Goal: Task Accomplishment & Management: Use online tool/utility

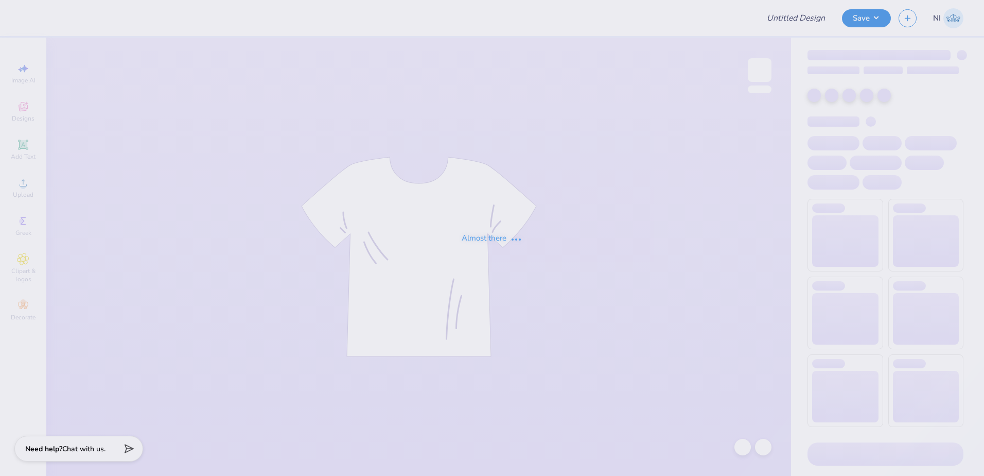
type input "BLSU Hoco"
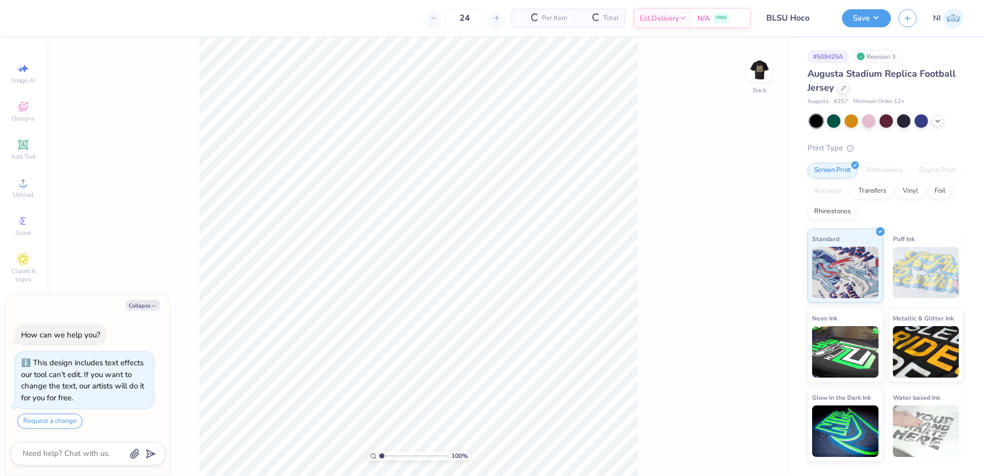
type textarea "x"
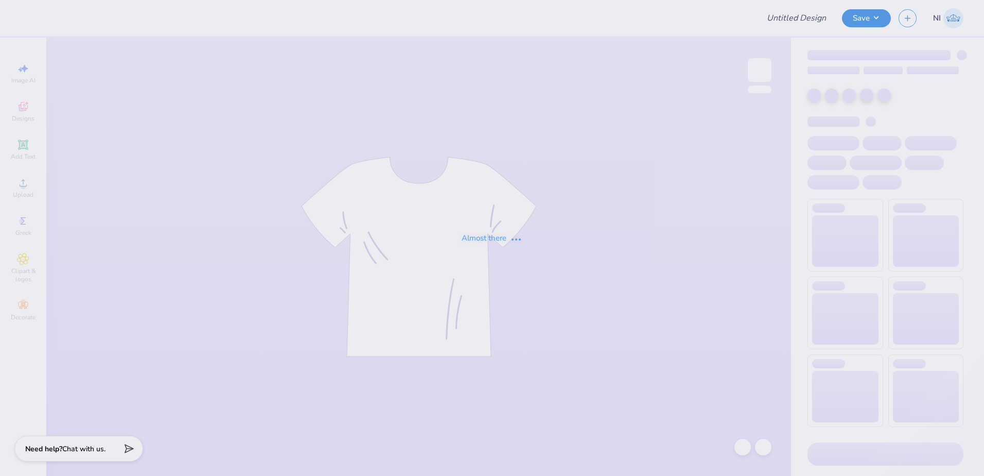
type input "PiKapp GS Fall Formal"
type input "OSU AEPhi Parents Weekend Merch 2025"
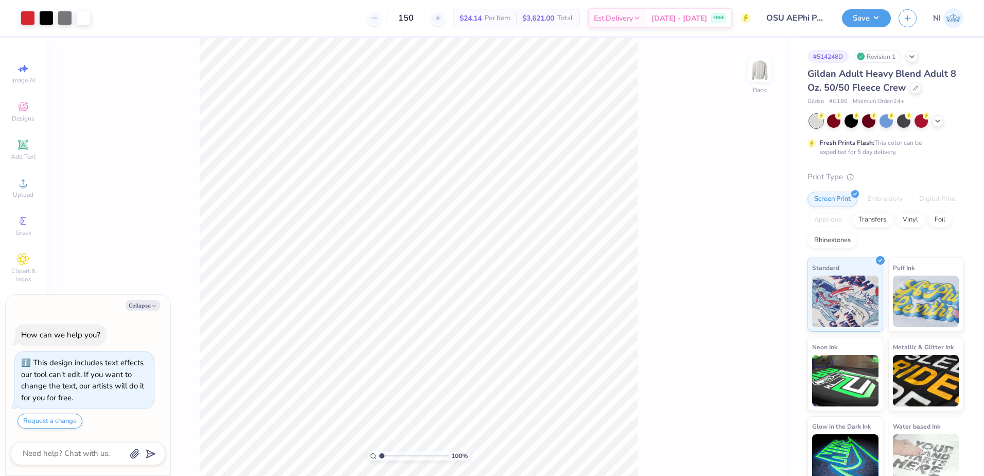
type textarea "x"
type input "4.48505384214065"
type textarea "x"
type input "4.48505384214065"
type textarea "x"
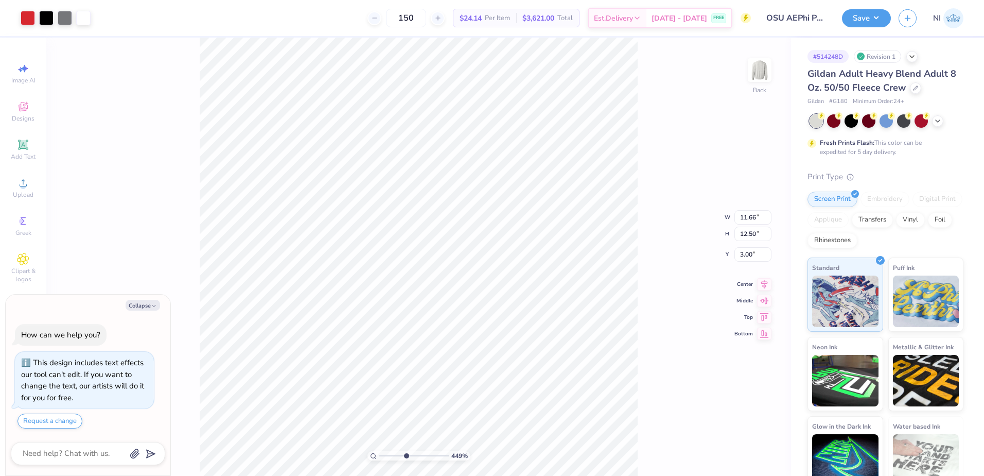
type input "4.48505384214065"
type textarea "x"
type input "4.48505384214065"
type input "0.13"
type input "0.18"
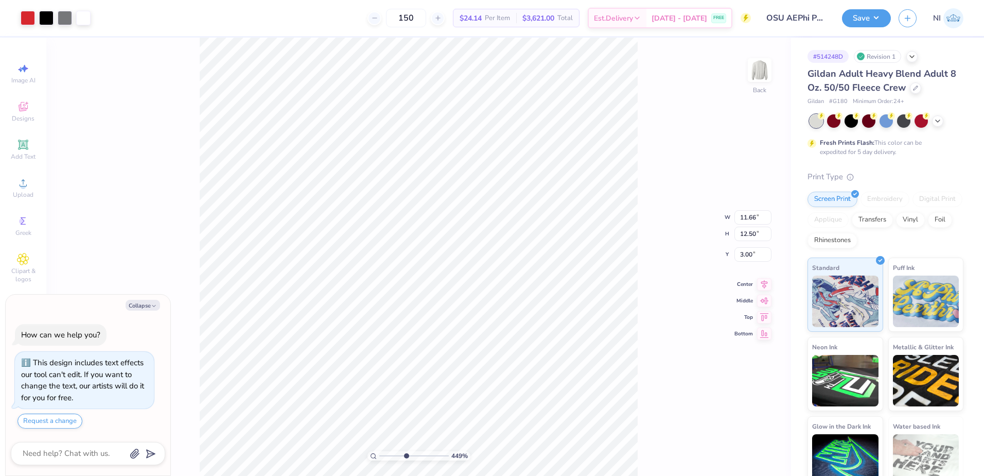
type input "15.07"
type textarea "x"
type input "4.48505384214065"
type textarea "x"
type input "4.48505384214065"
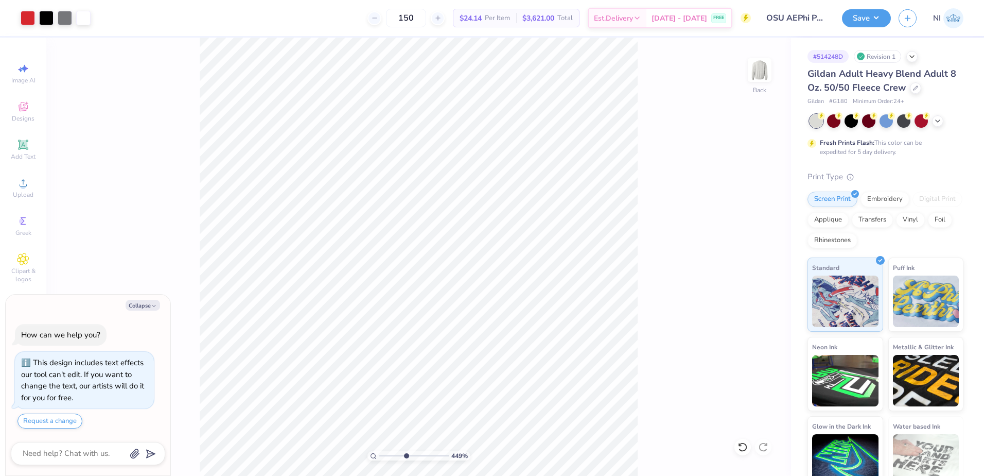
type textarea "x"
type input "1"
type textarea "x"
type input "2.46071092039641"
type textarea "x"
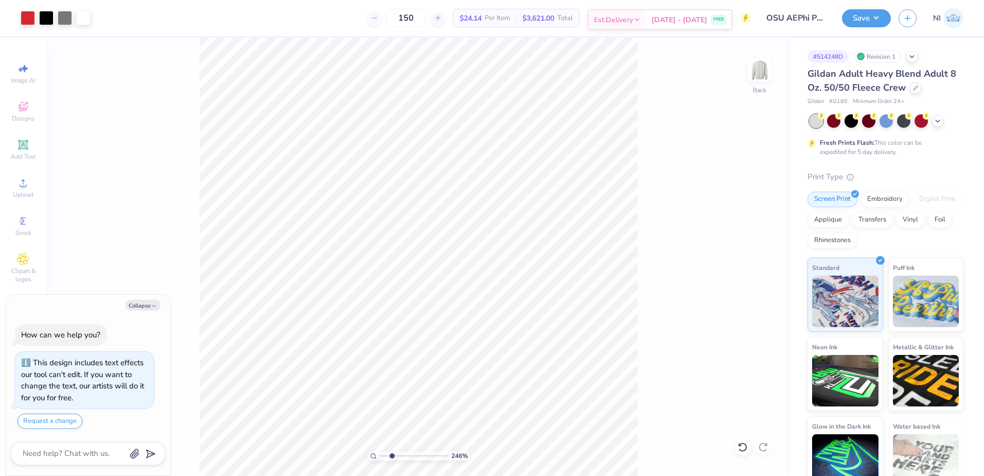
type input "2.46071092039641"
type textarea "x"
type input "2.46071092039641"
type textarea "x"
type input "2.46071092039641"
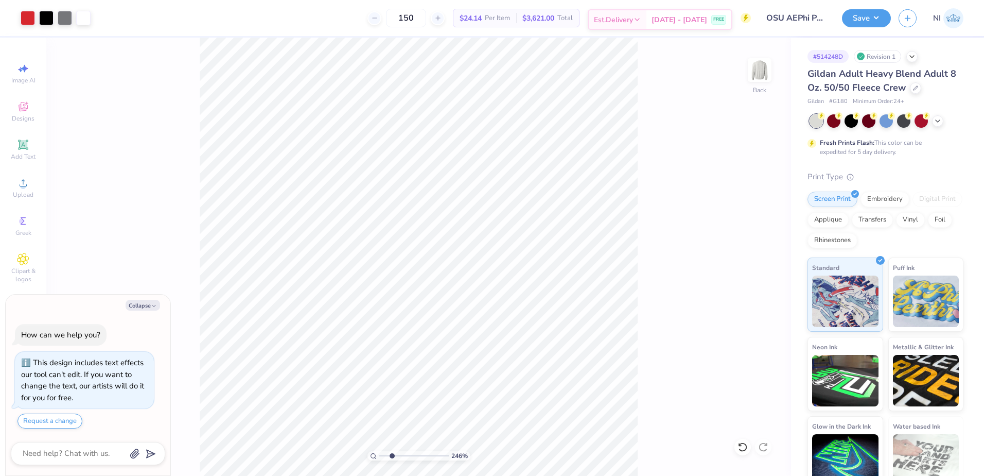
type textarea "x"
type input "2.46071092039641"
type textarea "x"
type input "2.46071092039641"
type textarea "x"
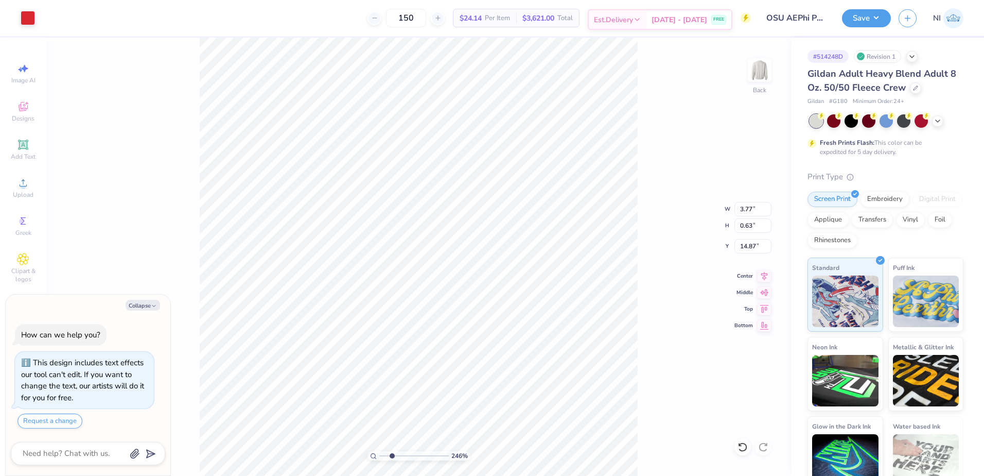
type input "2.46071092039641"
type input "14.85"
type textarea "x"
type input "2.46071092039641"
type textarea "x"
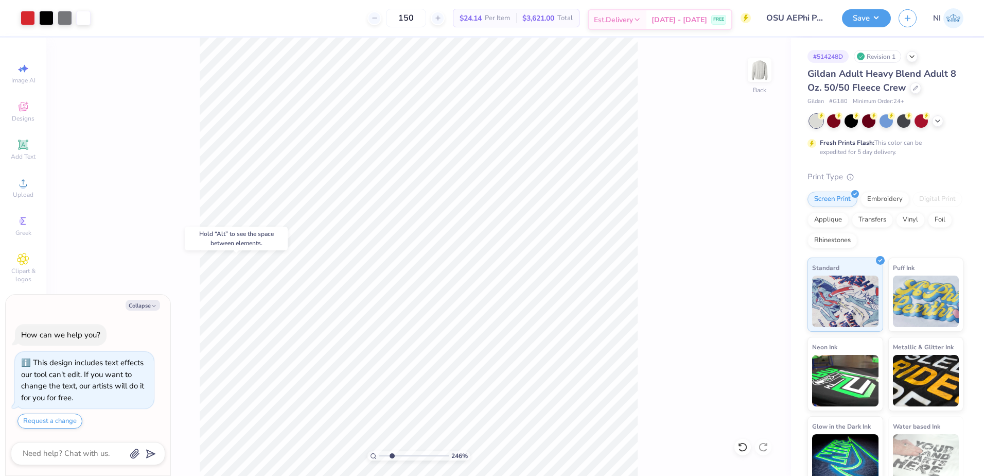
type input "2.46071092039641"
type textarea "x"
type input "2.46071092039641"
type textarea "x"
type input "2.46071092039641"
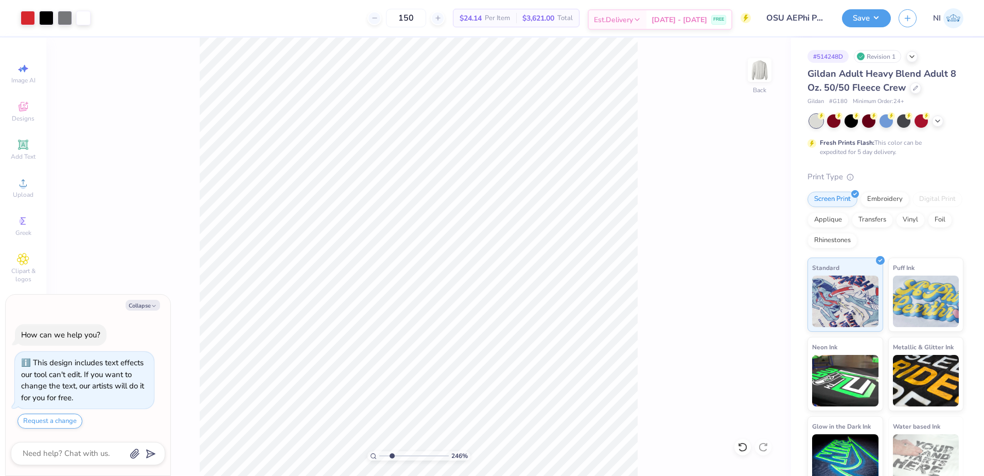
type textarea "x"
type input "2.46071092039641"
type textarea "x"
type input "2.46071092039641"
type textarea "x"
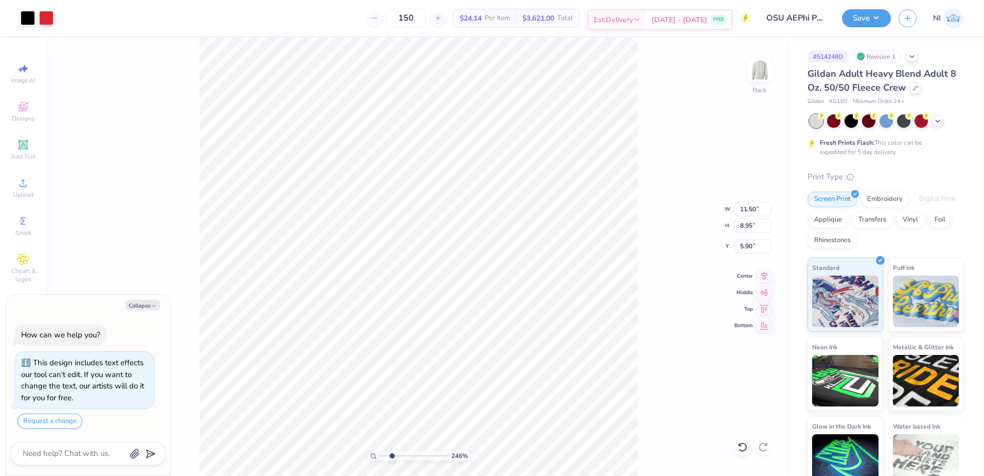
type input "2.46071092039641"
type textarea "x"
type input "2.46071092039641"
type textarea "x"
type input "2.46071092039641"
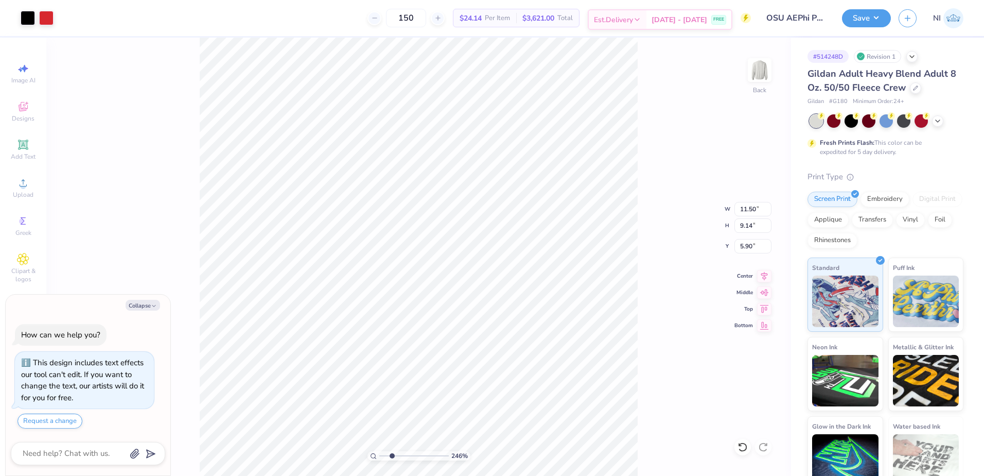
type textarea "x"
type input "2.46071092039641"
type textarea "x"
type input "2.46071092039641"
type textarea "x"
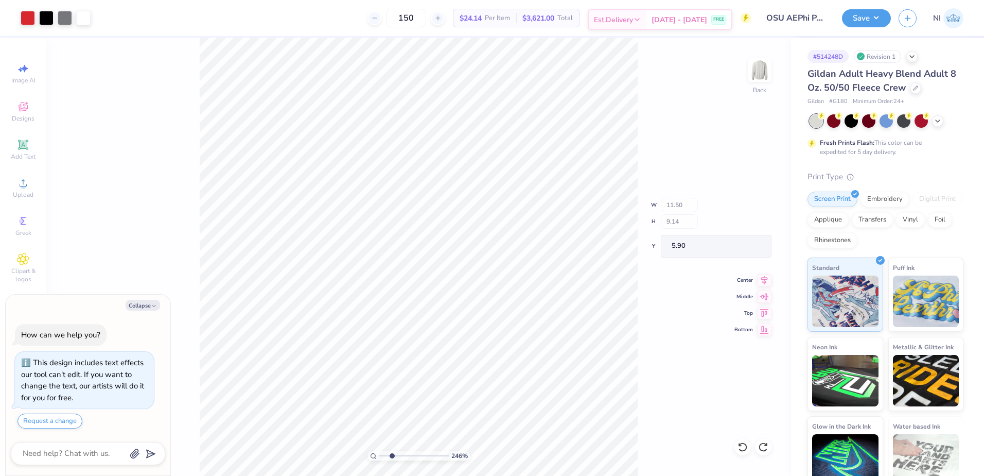
type input "2.46071092039641"
type textarea "x"
type input "2.46071092039641"
type textarea "x"
type input "2.46071092039641"
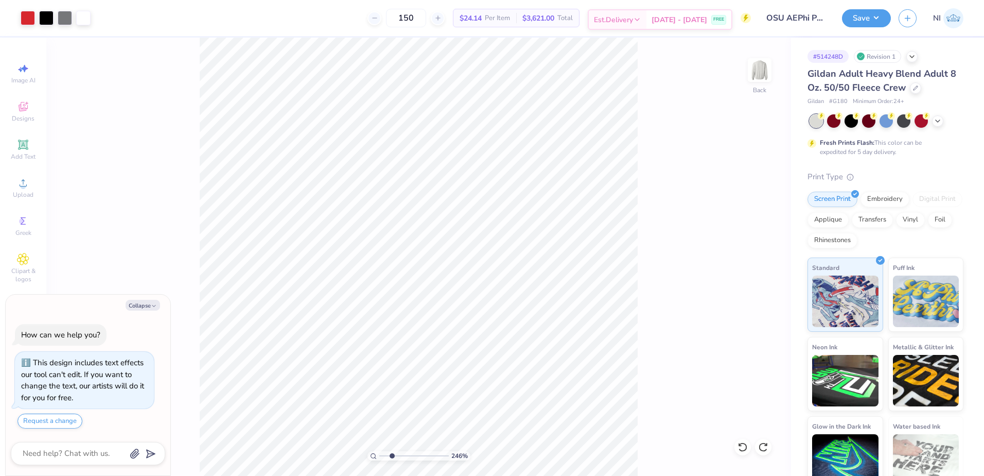
type textarea "x"
type input "2.46071092039641"
type textarea "x"
type input "2.46071092039641"
type textarea "x"
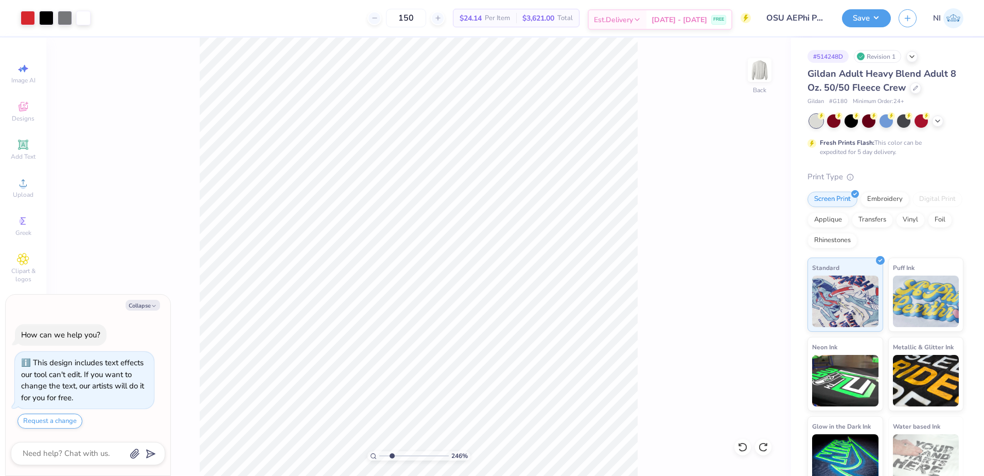
type input "2.46071092039641"
type textarea "x"
type input "2.46071092039641"
type textarea "x"
type input "2.46071092039641"
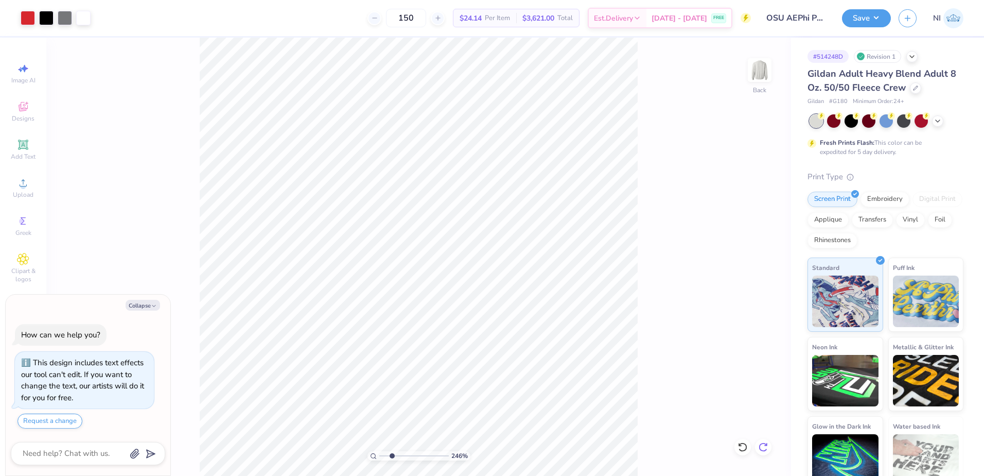
click at [761, 448] on icon at bounding box center [763, 447] width 10 height 10
type textarea "x"
type input "2.46071092039641"
click at [761, 448] on icon at bounding box center [763, 447] width 10 height 10
type textarea "x"
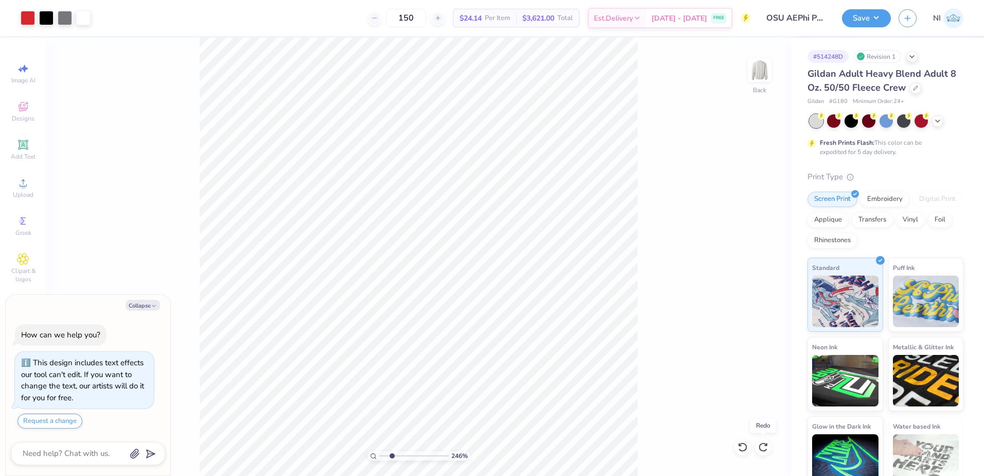
type input "2.46071092039641"
click at [742, 444] on icon at bounding box center [743, 447] width 10 height 10
type textarea "x"
type input "2.46071092039641"
type textarea "x"
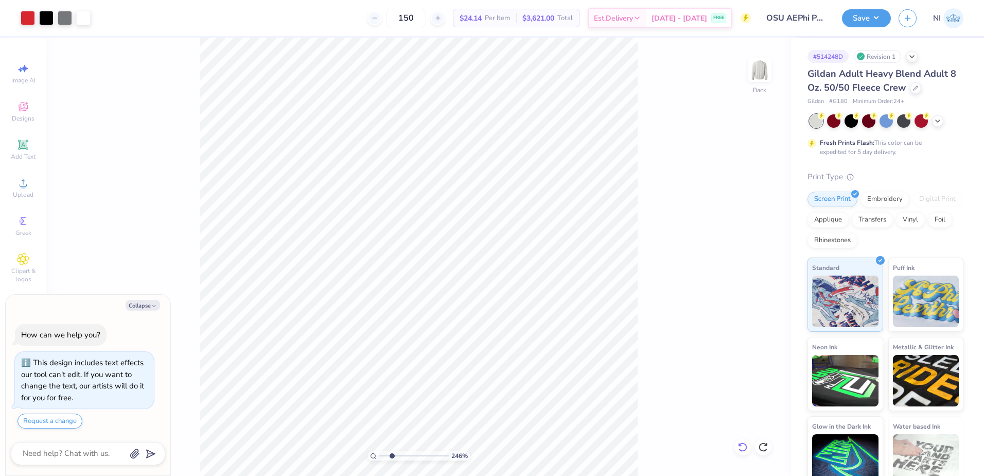
type input "2.46071092039641"
type textarea "x"
type input "2.46071092039641"
type textarea "x"
type input "2.46071092039641"
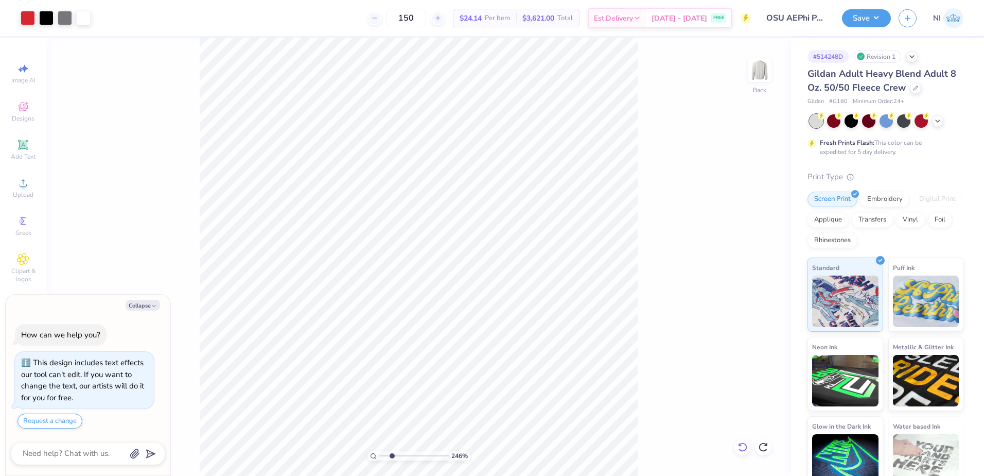
type textarea "x"
type input "2.46071092039641"
type textarea "x"
type input "2.46071092039641"
type textarea "x"
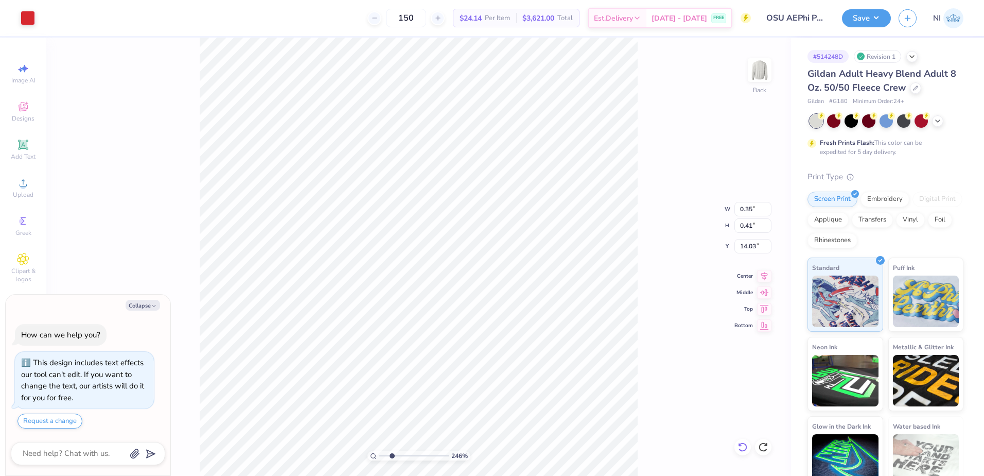
type input "2.46071092039641"
type input "0.80"
type input "0.66"
type textarea "x"
type input "2.46071092039641"
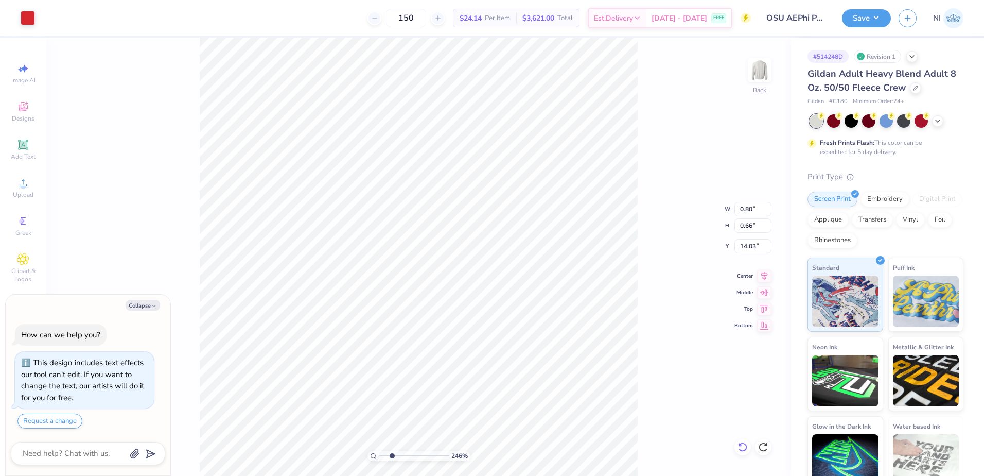
type textarea "x"
type input "2.46071092039641"
type input "1.78"
type input "1.01"
type input "13.84"
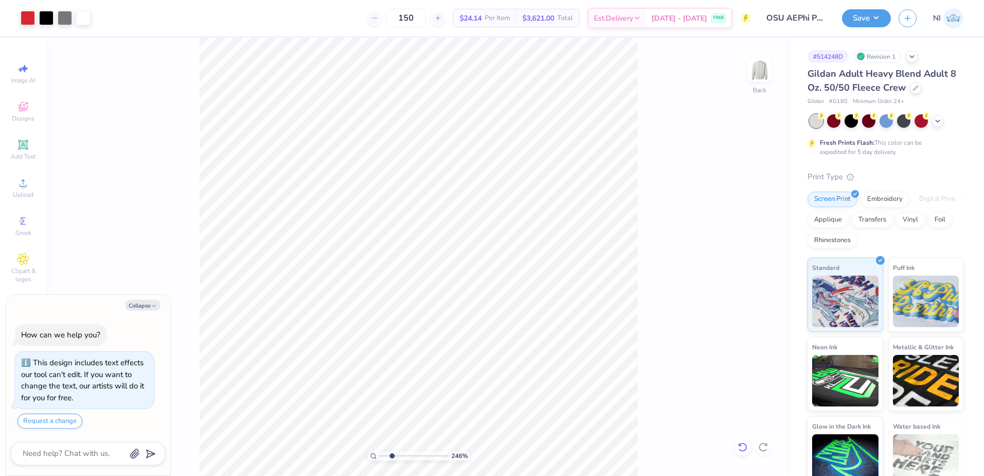
type textarea "x"
type input "2.46071092039641"
type textarea "x"
type input "2.46071092039641"
type textarea "x"
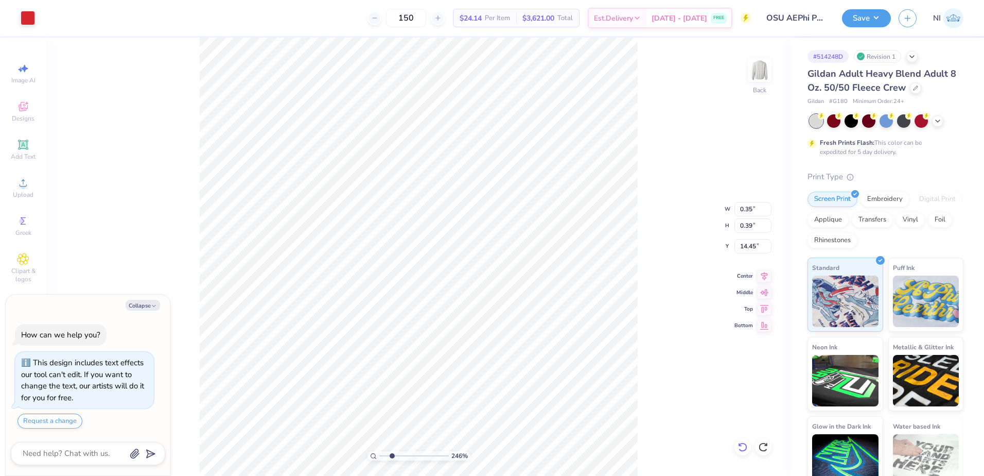
type input "2.46071092039641"
type textarea "x"
type input "2.46071092039641"
type input "14.64"
type textarea "x"
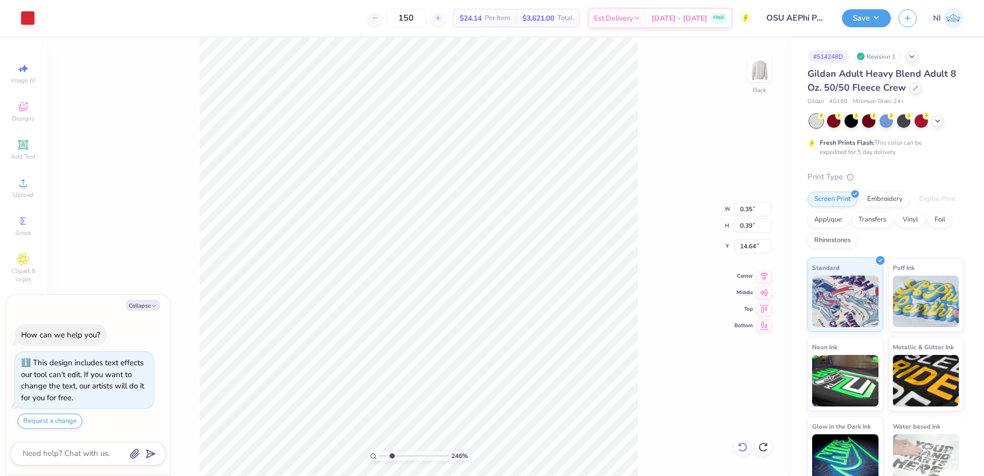
type input "2.46071092039641"
type input "0.41"
type input "14.03"
type textarea "x"
type input "2.46071092039641"
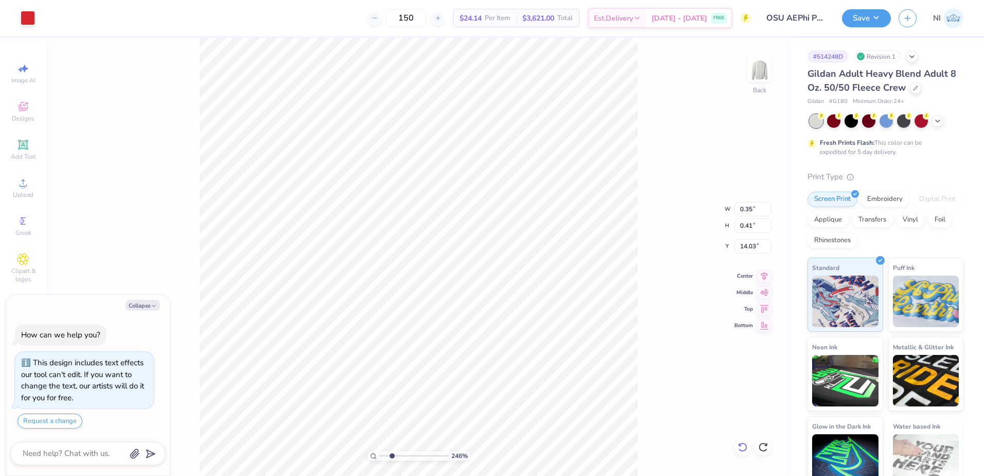
type input "14.07"
type textarea "x"
type input "2.46071092039641"
type textarea "x"
type input "2.46071092039641"
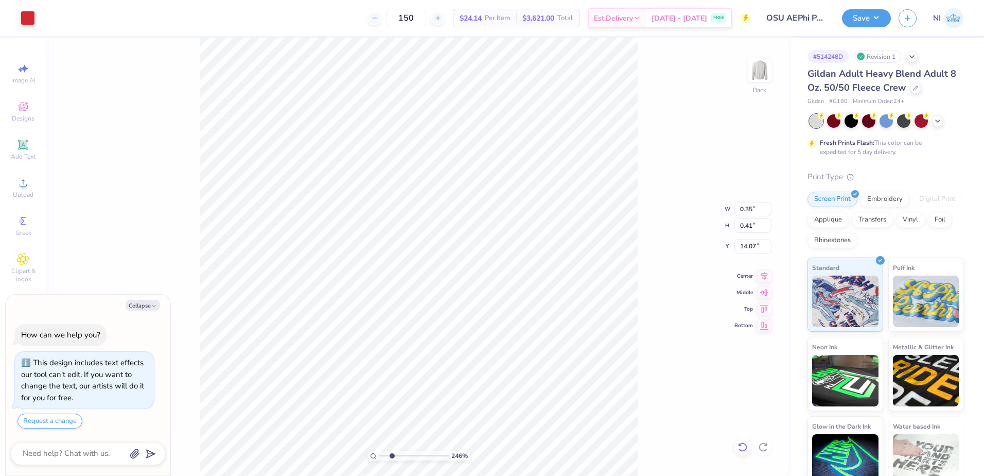
type input "14.03"
type textarea "x"
type input "2.46071092039641"
type textarea "x"
type input "2.46071092039641"
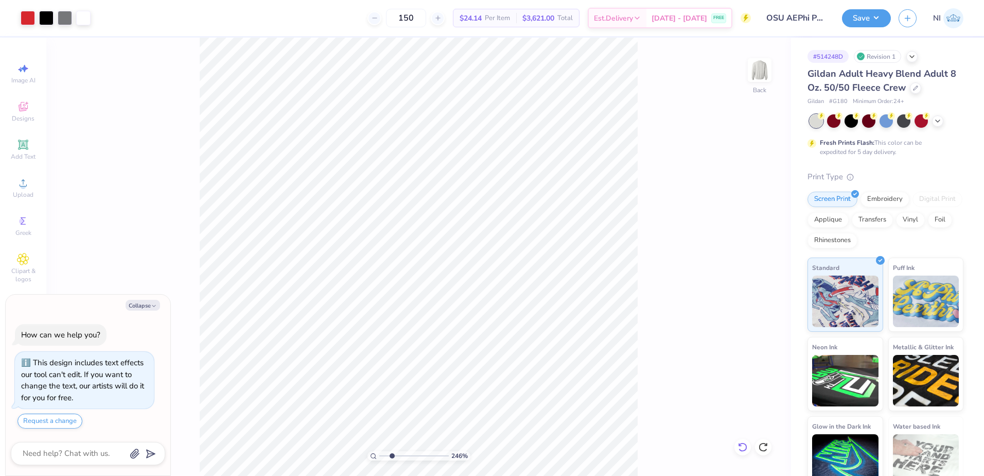
type textarea "x"
type input "2.46071092039641"
type textarea "x"
type input "2.46071092039641"
type textarea "x"
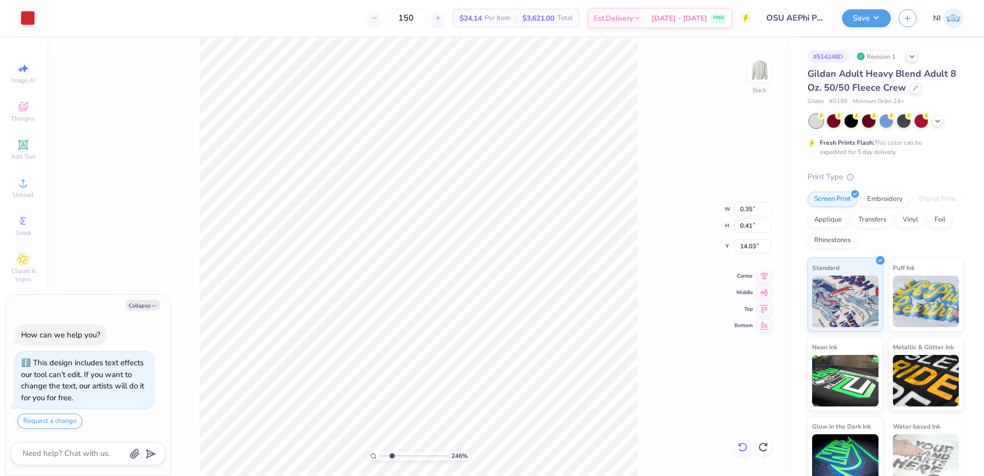
type input "2.46071092039641"
type input "0.80"
type input "0.66"
type textarea "x"
type input "2.46071092039641"
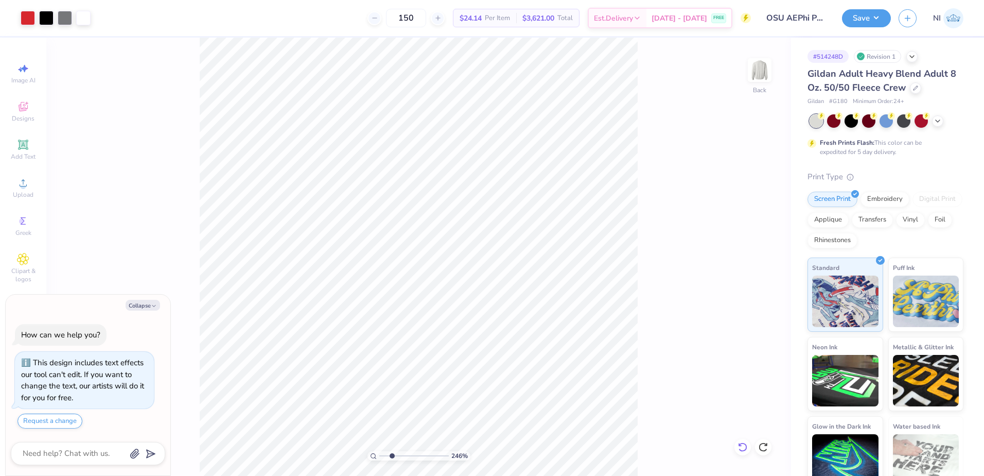
type textarea "x"
type input "2.46071092039641"
type textarea "x"
type input "2.46071092039641"
type input "0.83"
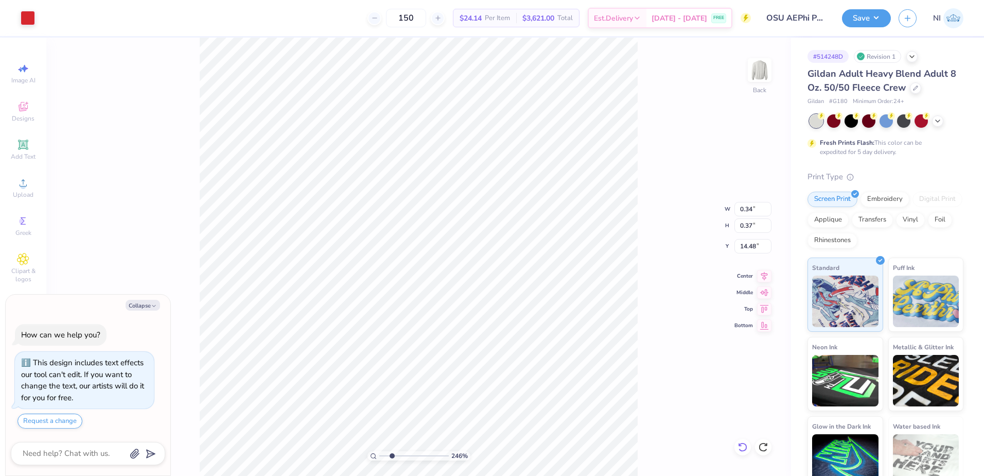
type input "0.56"
type textarea "x"
type input "2.46071092039641"
type textarea "x"
type input "2.46071092039641"
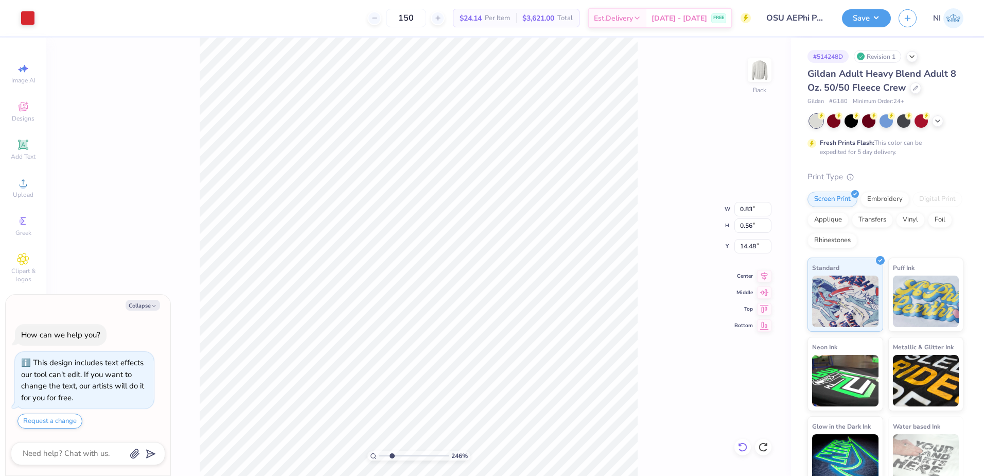
type input "1.78"
type input "1.01"
type input "13.92"
type textarea "x"
type input "2.46071092039641"
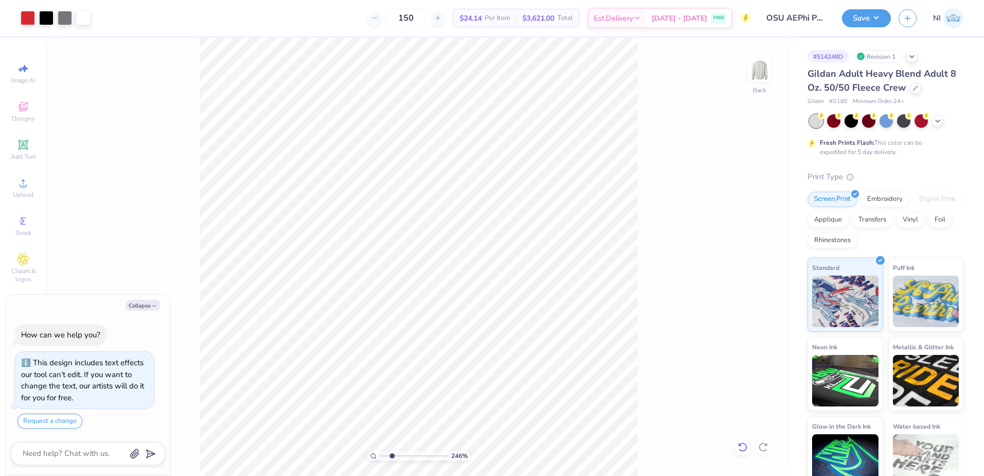
type textarea "x"
type input "1.22152498603932"
type textarea "x"
type input "1.22152498603932"
type textarea "x"
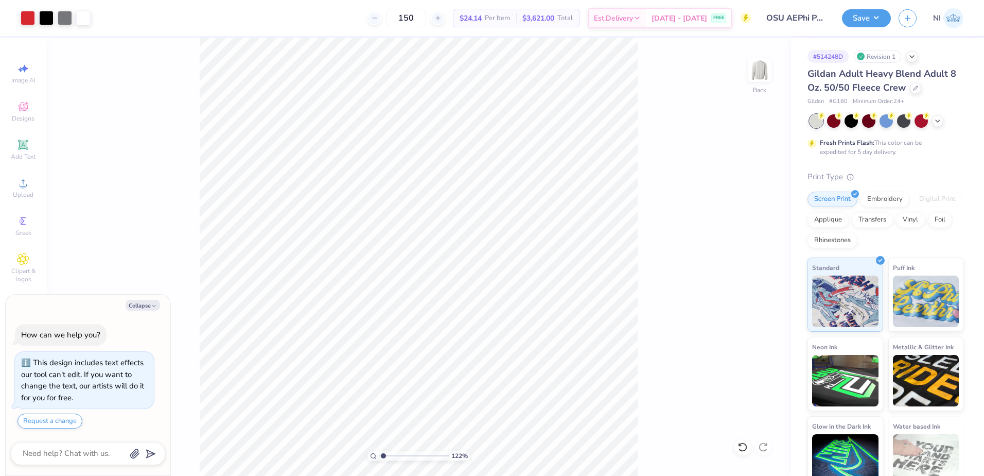
type input "1.22152498603932"
